Goal: Navigation & Orientation: Find specific page/section

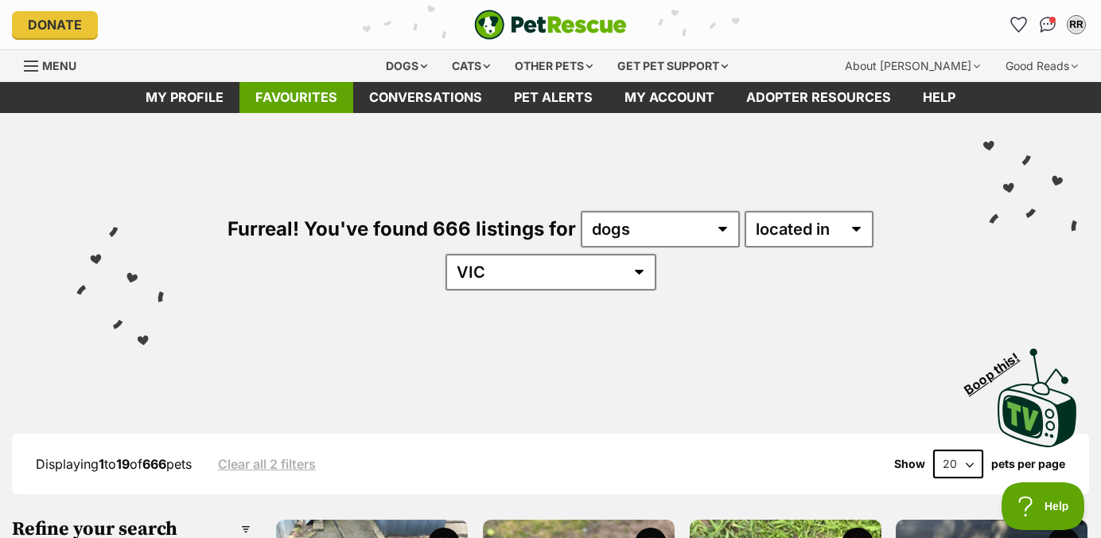
click at [294, 95] on link "Favourites" at bounding box center [296, 97] width 114 height 31
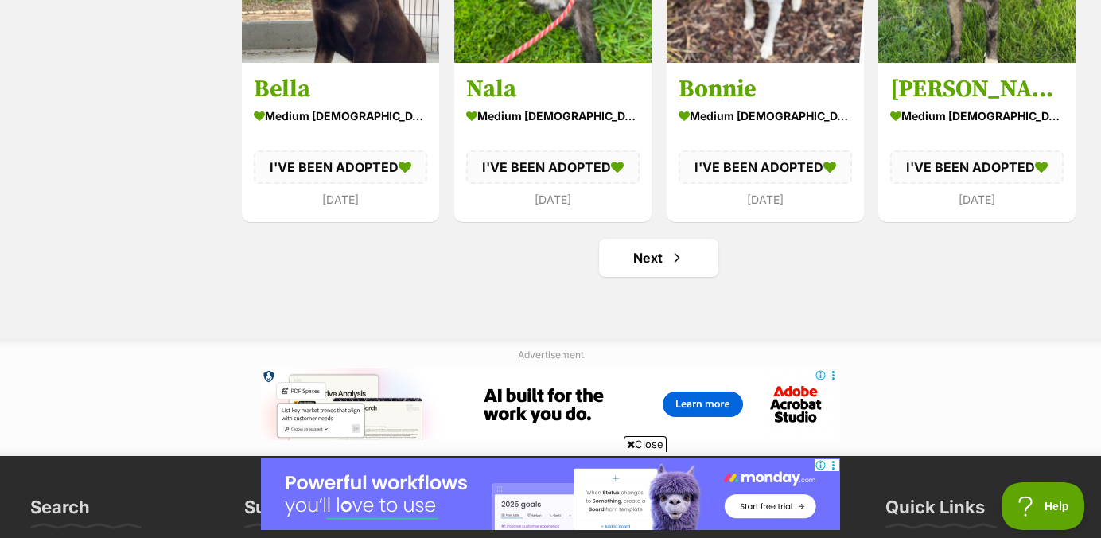
scroll to position [1963, 0]
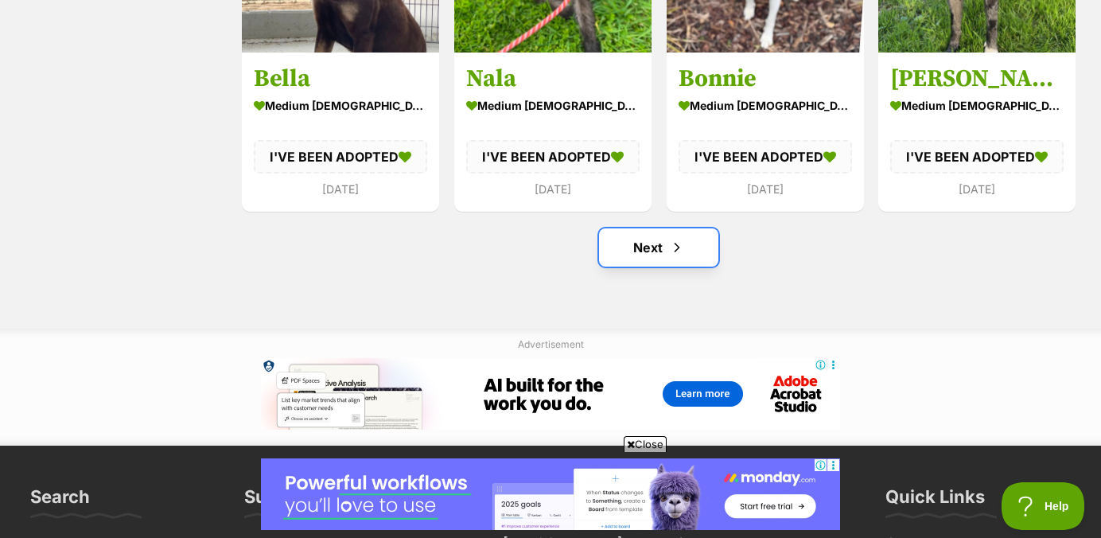
click at [663, 255] on link "Next" at bounding box center [658, 247] width 119 height 38
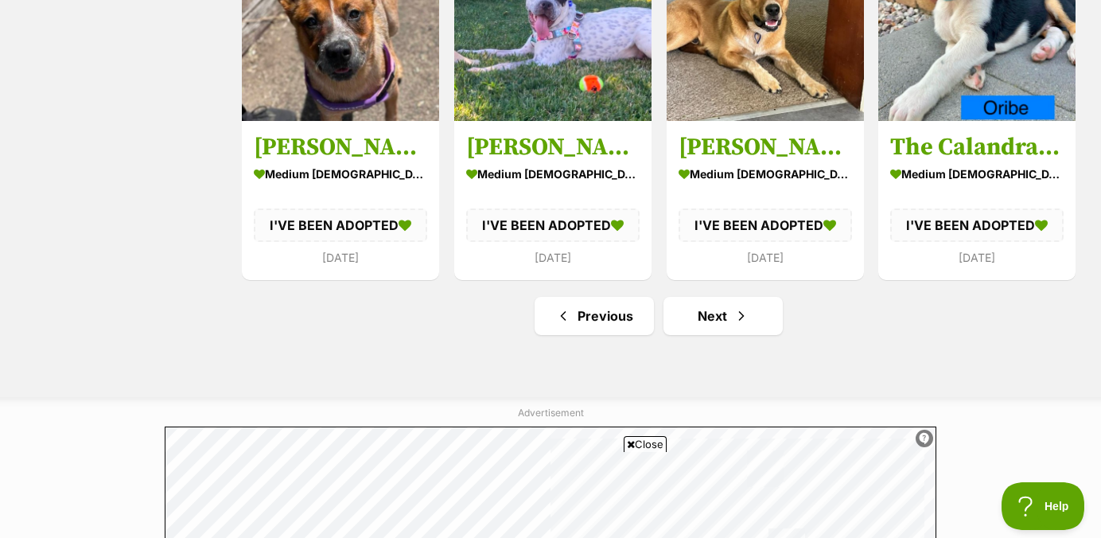
scroll to position [1952, 0]
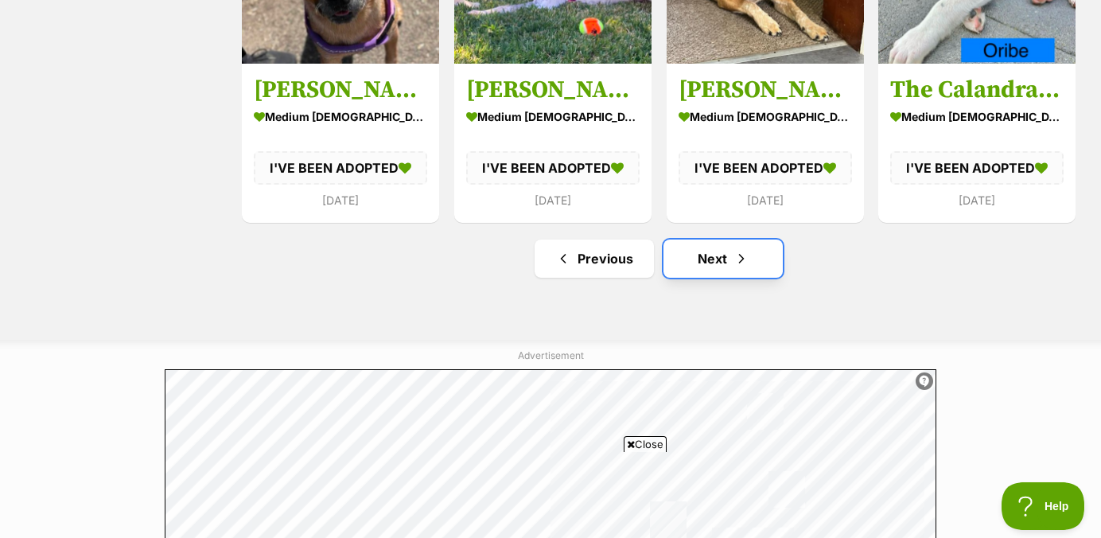
click at [689, 263] on link "Next" at bounding box center [723, 258] width 119 height 38
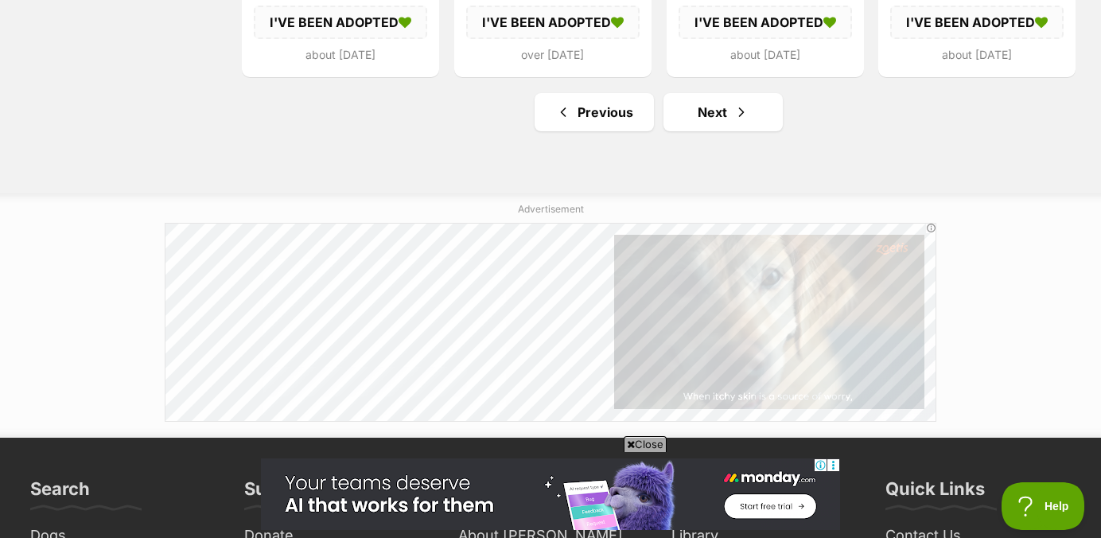
scroll to position [2098, 0]
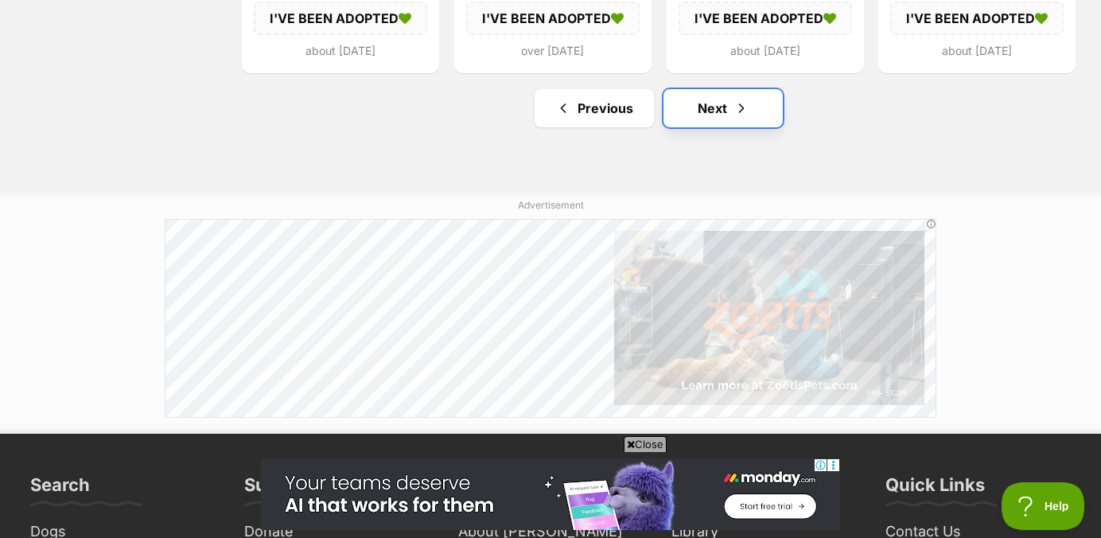
click at [709, 114] on link "Next" at bounding box center [723, 108] width 119 height 38
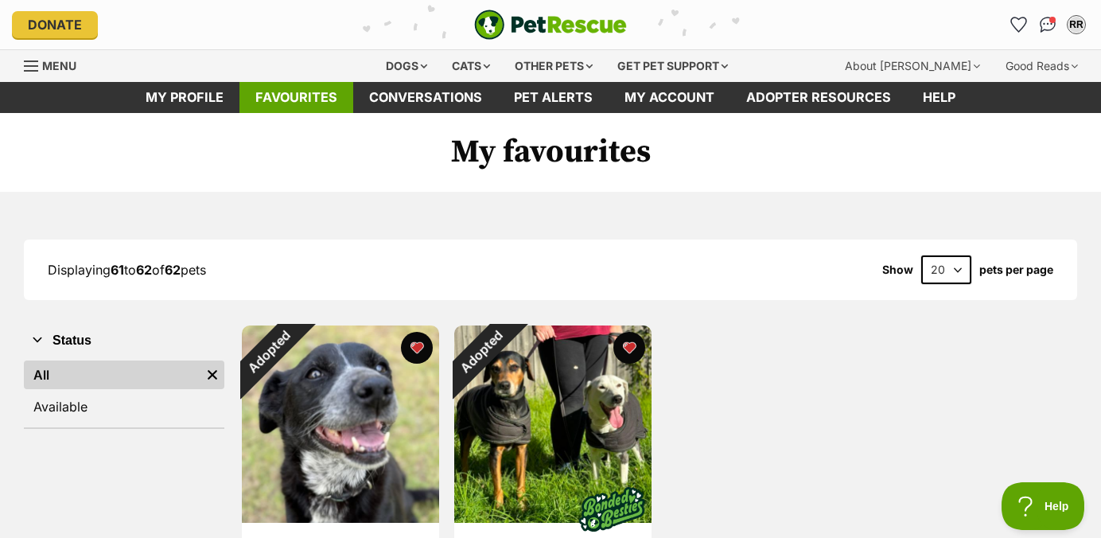
click at [279, 99] on link "Favourites" at bounding box center [296, 97] width 114 height 31
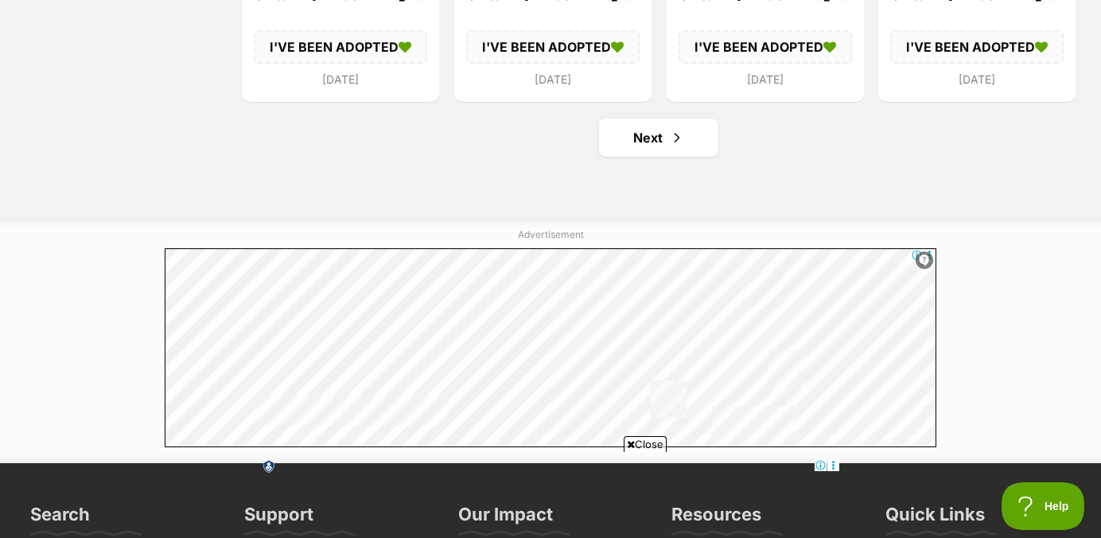
scroll to position [2023, 0]
